Goal: Find specific page/section: Find specific page/section

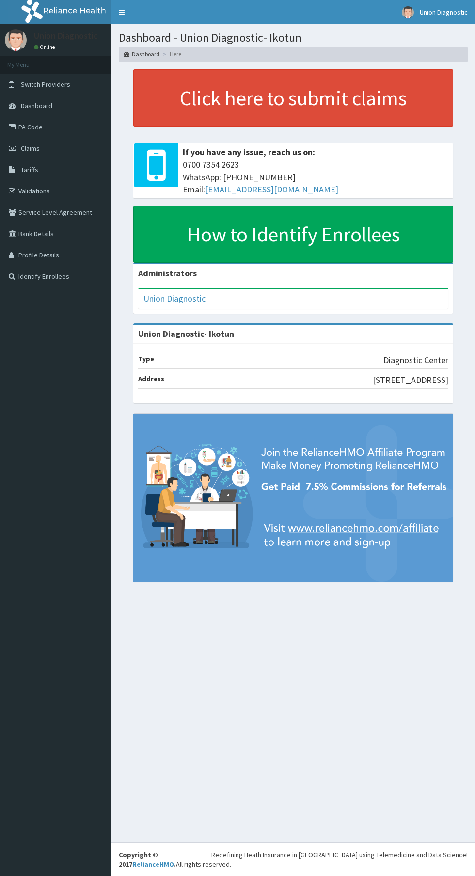
click at [68, 134] on link "PA Code" at bounding box center [56, 126] width 112 height 21
